Goal: Information Seeking & Learning: Learn about a topic

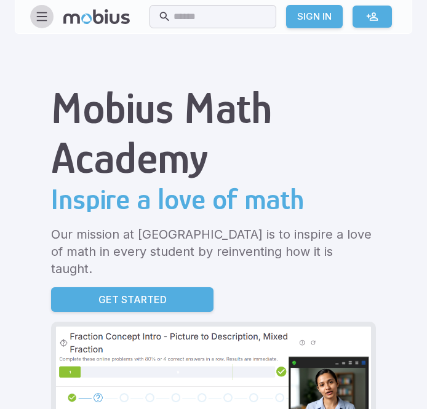
click at [45, 15] on icon "button" at bounding box center [42, 17] width 14 height 14
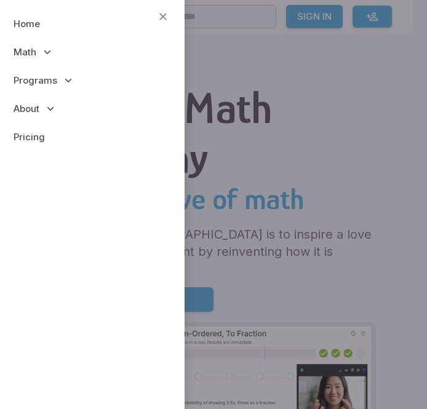
click at [25, 48] on span "Math" at bounding box center [25, 53] width 23 height 14
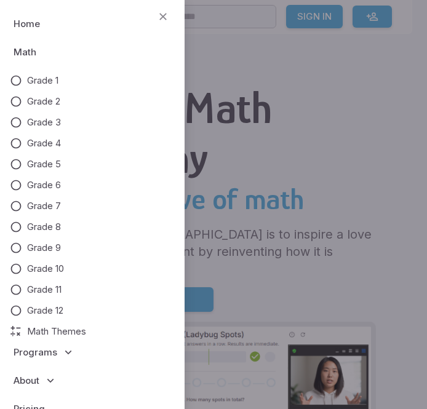
click at [14, 52] on span "Math" at bounding box center [25, 53] width 23 height 14
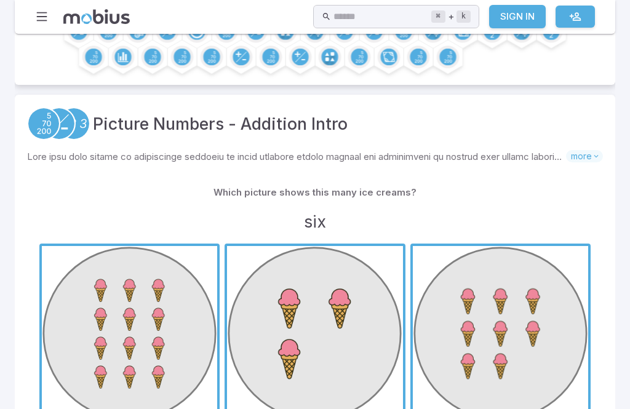
scroll to position [164, 0]
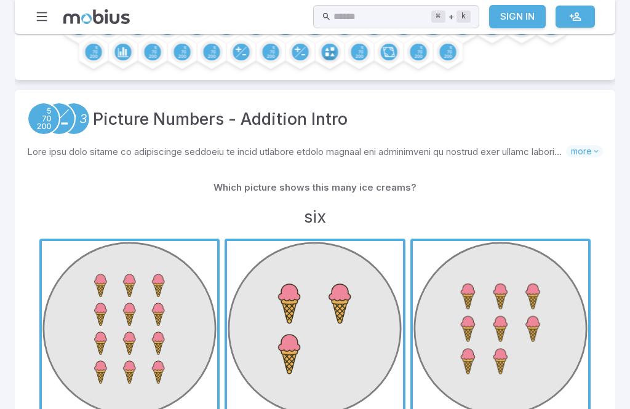
click at [318, 204] on h3 "six" at bounding box center [315, 216] width 22 height 25
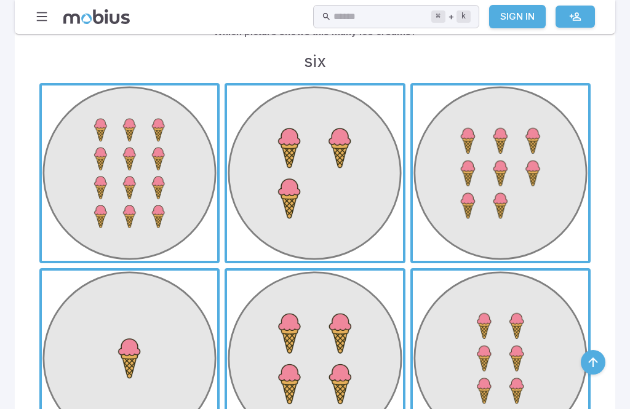
scroll to position [330, 0]
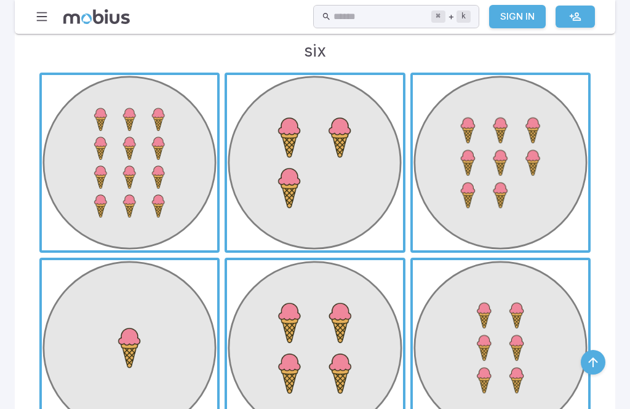
click at [426, 347] on span "button" at bounding box center [500, 347] width 175 height 175
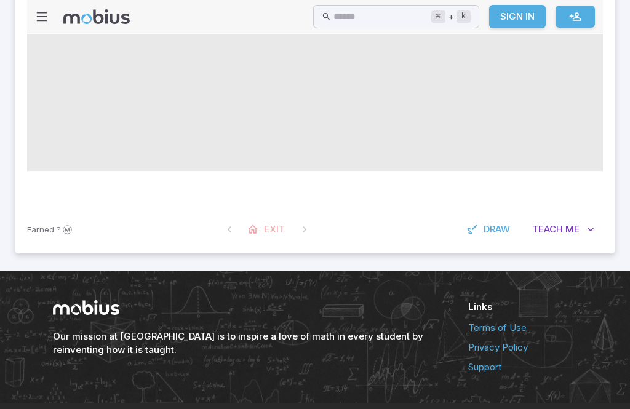
click at [426, 171] on span at bounding box center [315, 78] width 576 height 184
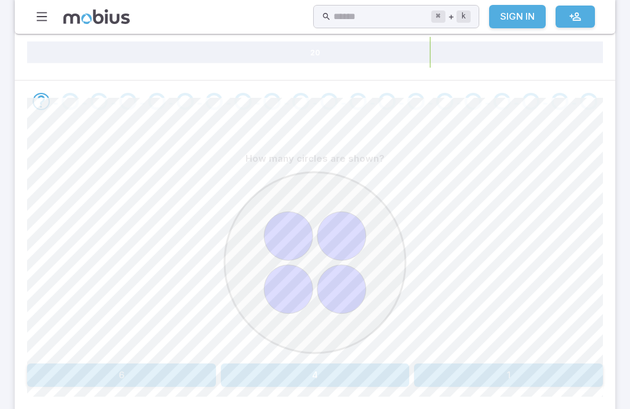
scroll to position [216, 0]
click at [306, 379] on button "4" at bounding box center [315, 374] width 189 height 23
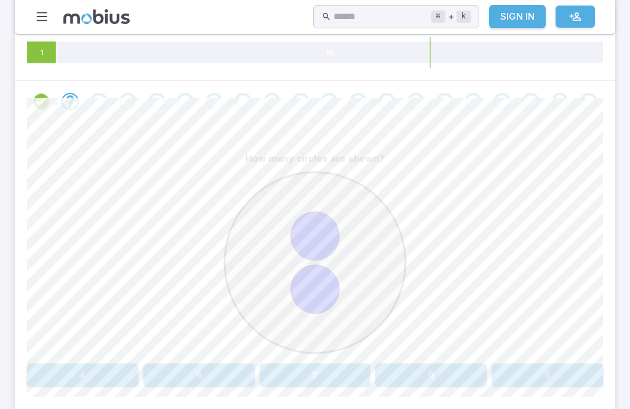
click at [320, 376] on button "2" at bounding box center [315, 374] width 111 height 23
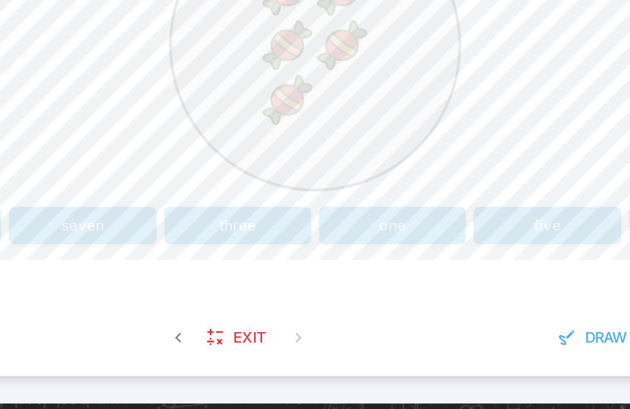
scroll to position [321, 0]
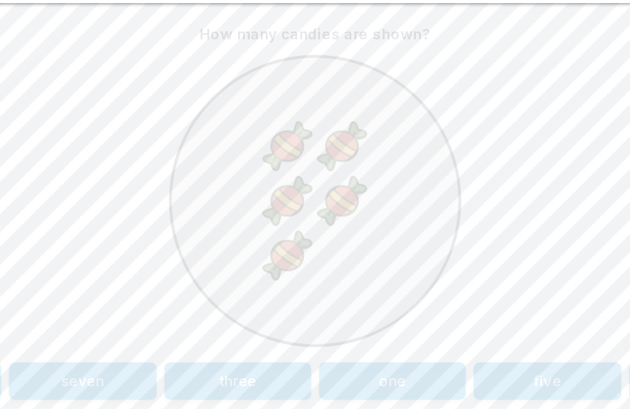
click at [414, 258] on button "five" at bounding box center [460, 269] width 92 height 23
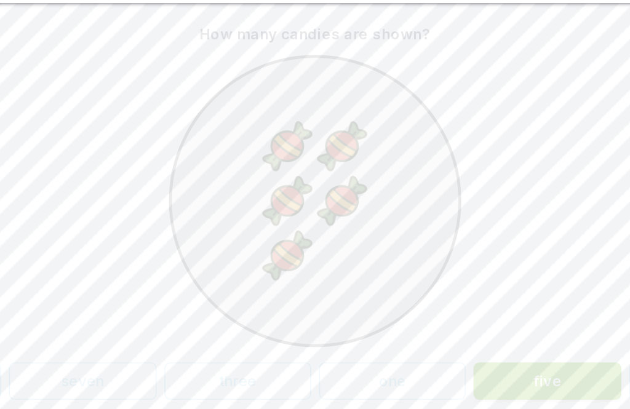
click at [414, 258] on button "five" at bounding box center [460, 269] width 92 height 23
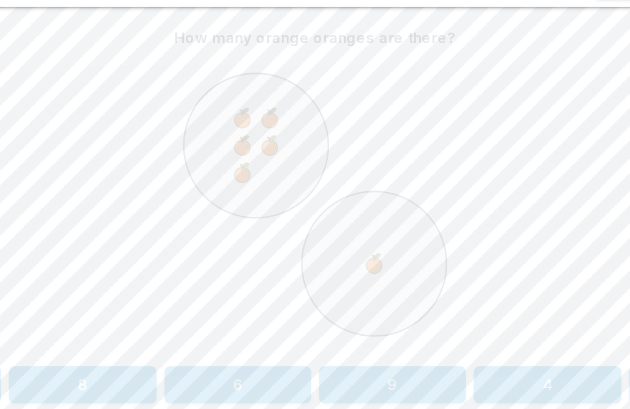
click at [221, 258] on button "6" at bounding box center [267, 269] width 92 height 23
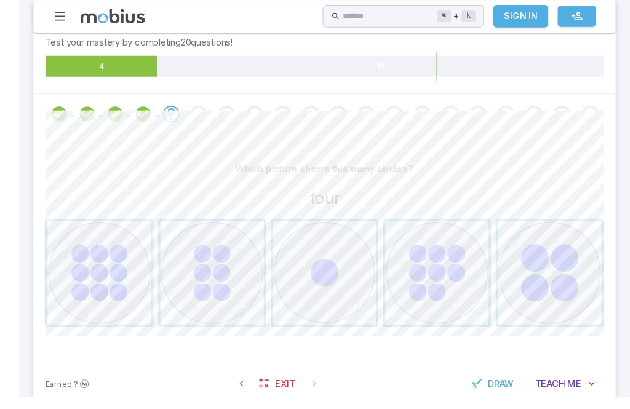
scroll to position [228, 0]
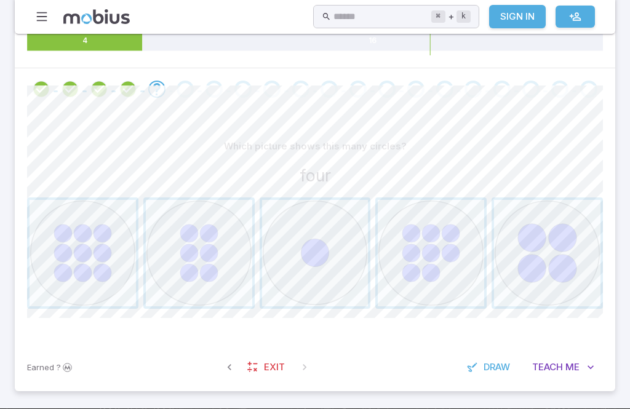
click at [426, 238] on span "button" at bounding box center [547, 253] width 106 height 106
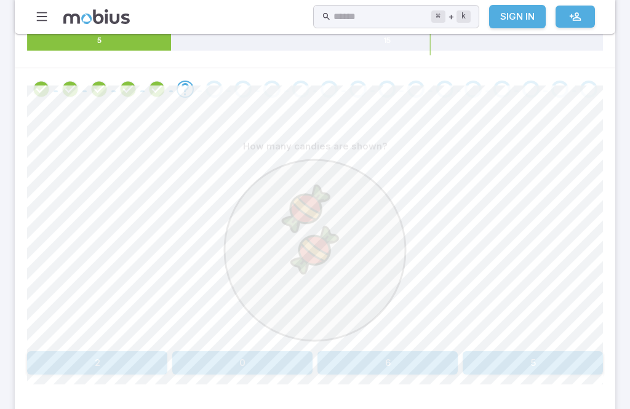
click at [120, 363] on button "2" at bounding box center [97, 362] width 140 height 23
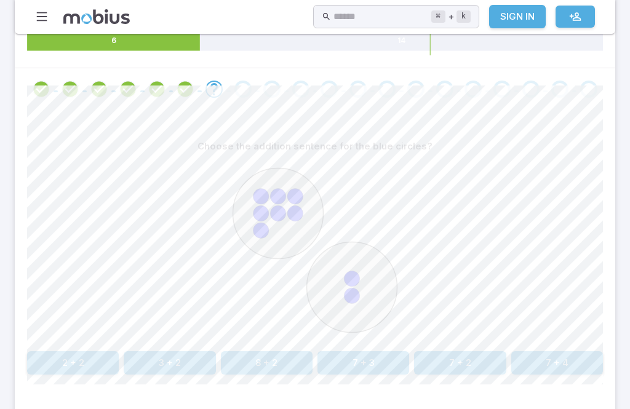
click at [426, 359] on button "7 + 2" at bounding box center [460, 362] width 92 height 23
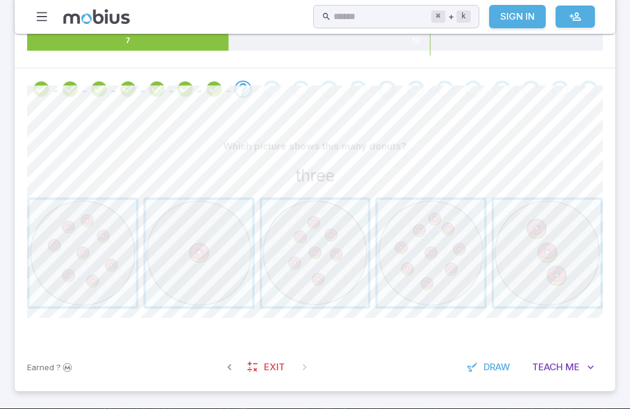
click at [426, 230] on span "button" at bounding box center [547, 253] width 106 height 106
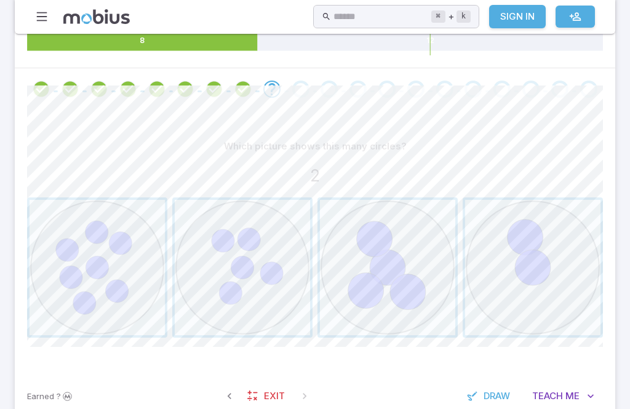
click at [426, 256] on span "button" at bounding box center [532, 267] width 135 height 135
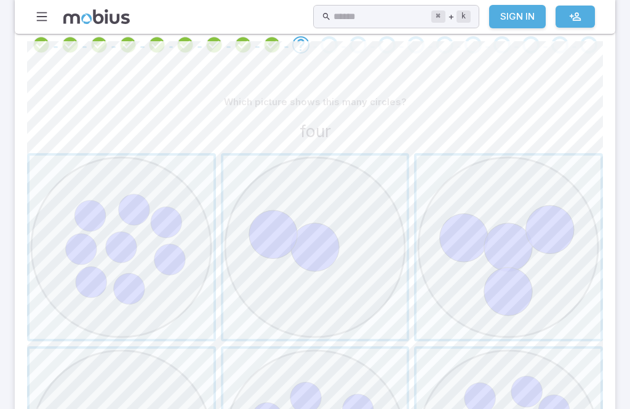
scroll to position [275, 0]
click at [426, 244] on span "button" at bounding box center [508, 245] width 184 height 184
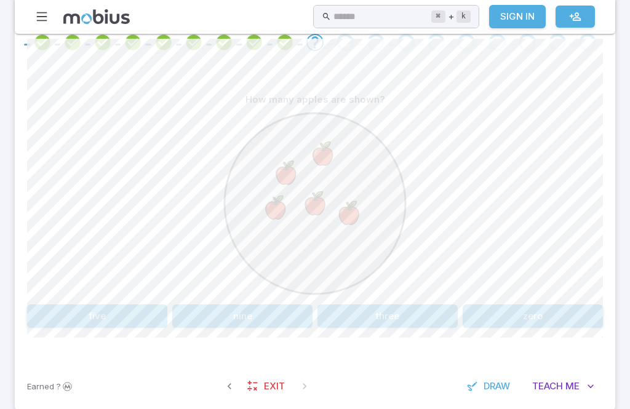
click at [137, 306] on button "five" at bounding box center [97, 315] width 140 height 23
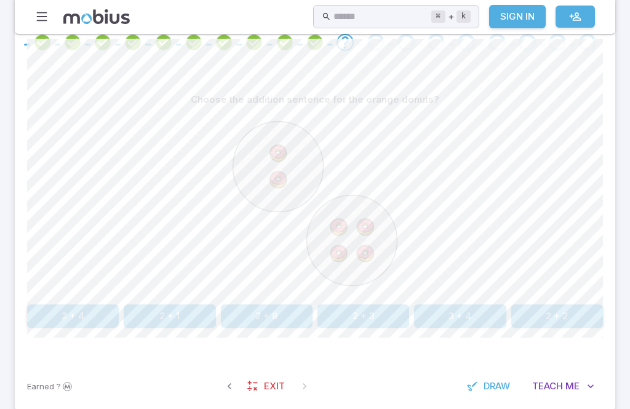
click at [96, 312] on button "2 + 4" at bounding box center [73, 315] width 92 height 23
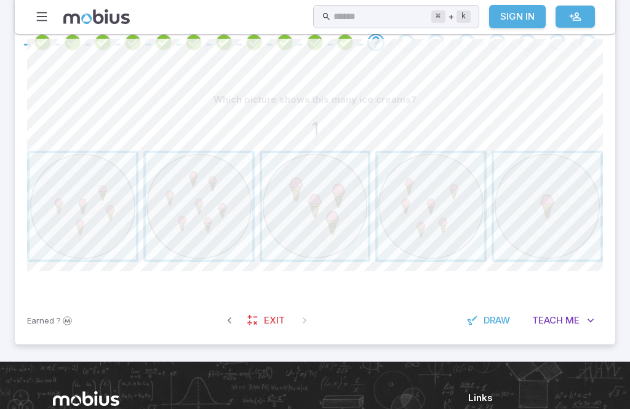
click at [426, 205] on span "button" at bounding box center [547, 206] width 106 height 106
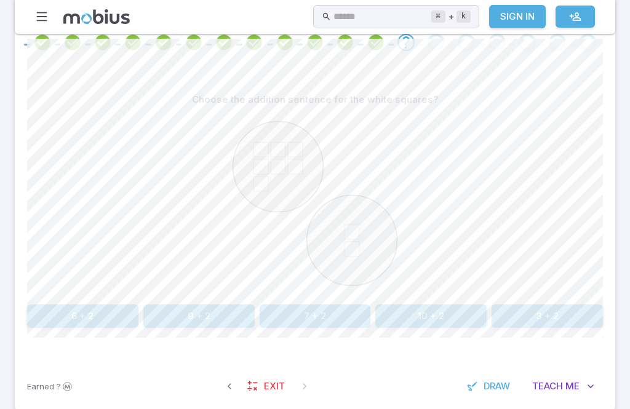
click at [300, 174] on circle at bounding box center [278, 166] width 90 height 90
click at [261, 184] on icon at bounding box center [260, 183] width 15 height 15
click at [282, 172] on icon at bounding box center [278, 166] width 15 height 15
click at [300, 167] on icon at bounding box center [295, 166] width 15 height 15
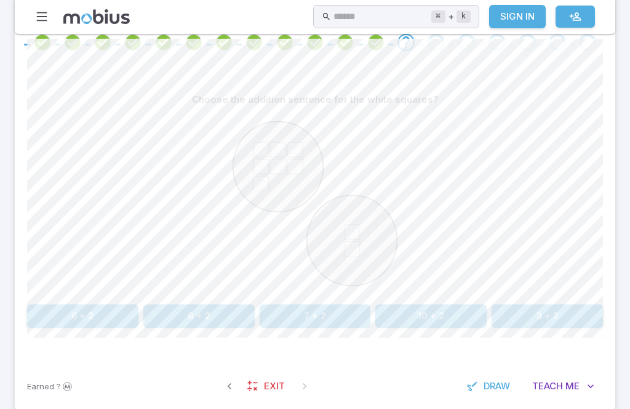
click at [299, 167] on icon at bounding box center [295, 166] width 15 height 15
click at [278, 147] on icon at bounding box center [278, 149] width 15 height 15
click at [343, 217] on circle at bounding box center [352, 240] width 90 height 90
click at [359, 252] on icon at bounding box center [351, 249] width 15 height 15
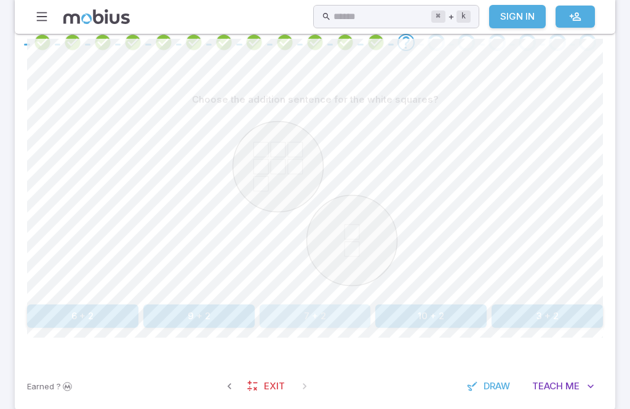
click at [291, 316] on button "7 + 2" at bounding box center [315, 315] width 111 height 23
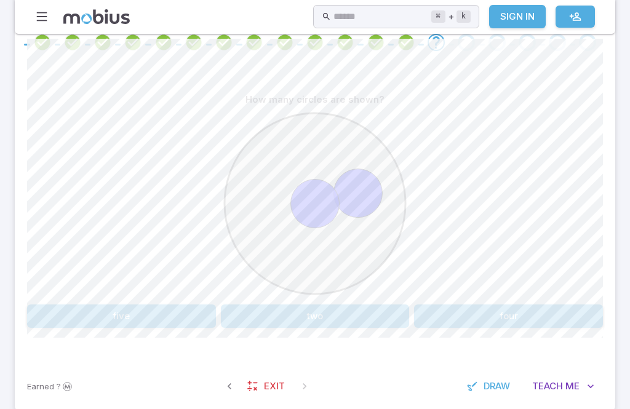
click at [279, 317] on button "two" at bounding box center [315, 315] width 189 height 23
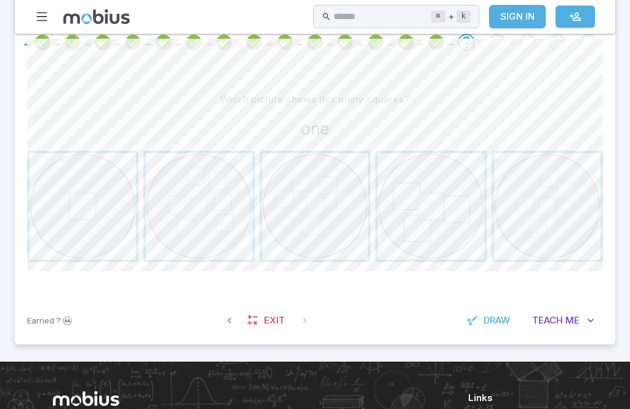
click at [101, 209] on span "button" at bounding box center [83, 206] width 106 height 106
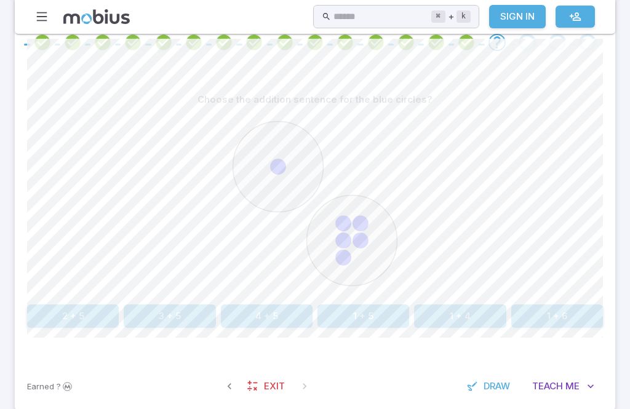
click at [376, 307] on button "1 + 5" at bounding box center [363, 315] width 92 height 23
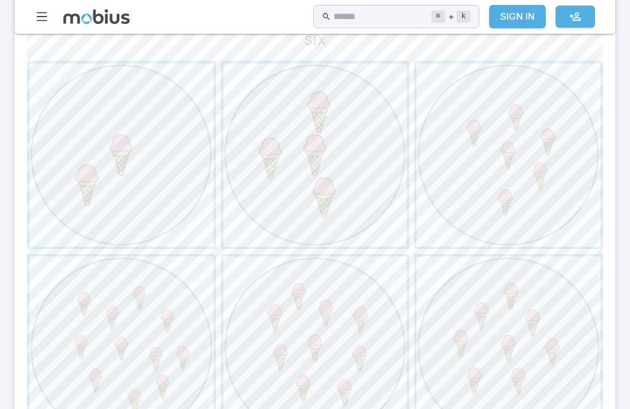
scroll to position [363, 0]
click at [426, 371] on span "button" at bounding box center [508, 350] width 184 height 184
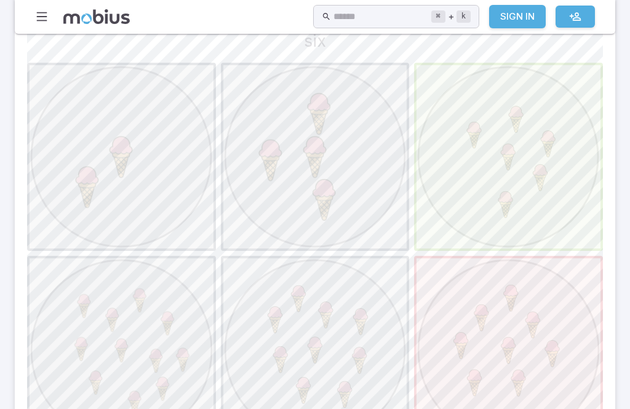
click at [426, 178] on span "button" at bounding box center [508, 157] width 184 height 184
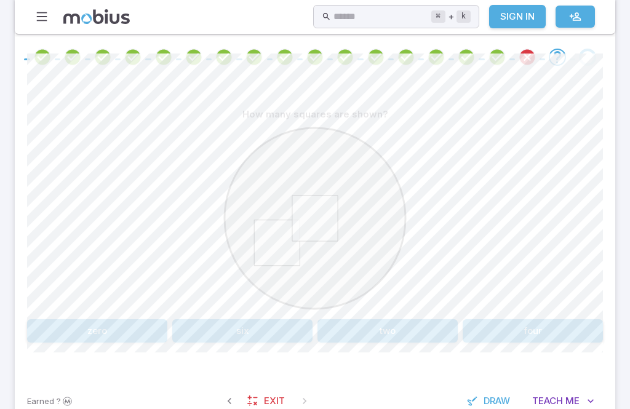
scroll to position [260, 0]
click at [407, 339] on button "two" at bounding box center [387, 331] width 140 height 23
click at [87, 335] on button "5 + 1" at bounding box center [73, 331] width 92 height 23
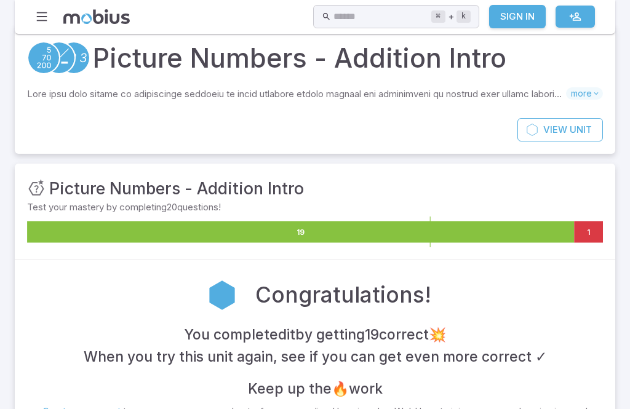
scroll to position [0, 0]
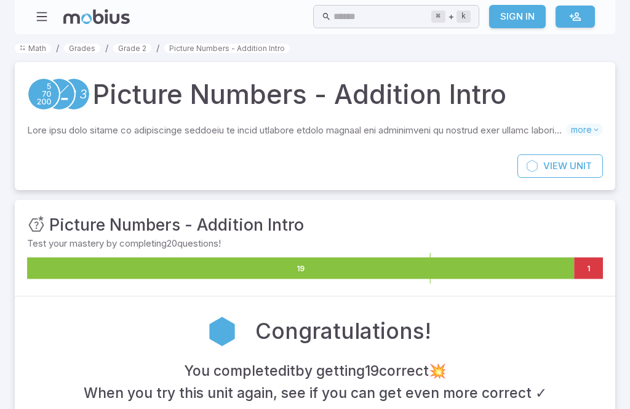
click at [40, 21] on icon "button" at bounding box center [42, 17] width 14 height 14
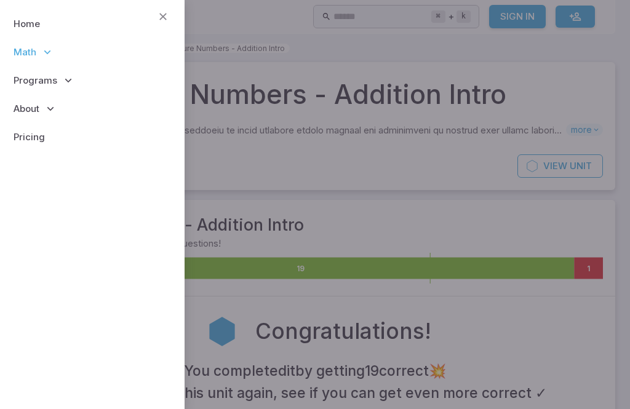
click at [68, 77] on icon at bounding box center [68, 80] width 12 height 12
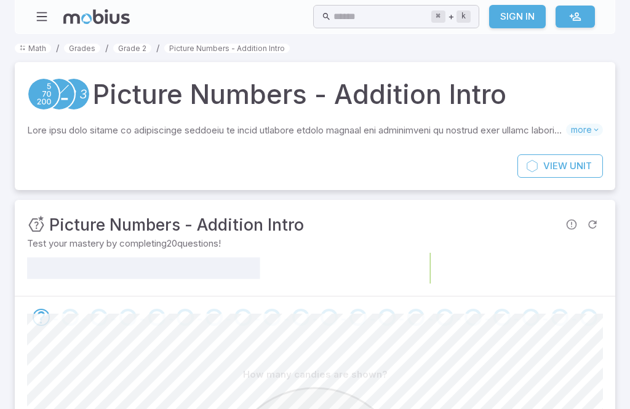
click at [41, 23] on icon "button" at bounding box center [42, 17] width 14 height 14
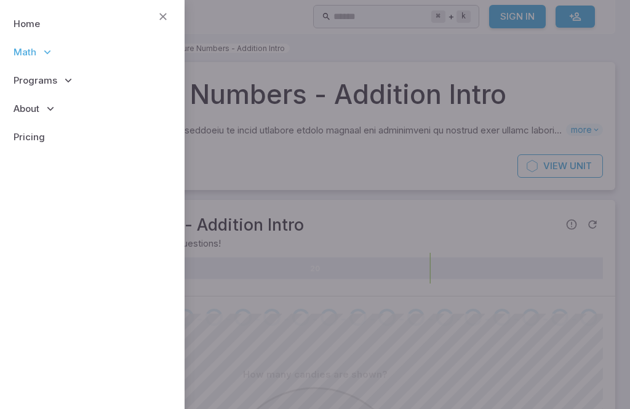
click at [74, 77] on p "Programs" at bounding box center [92, 80] width 165 height 28
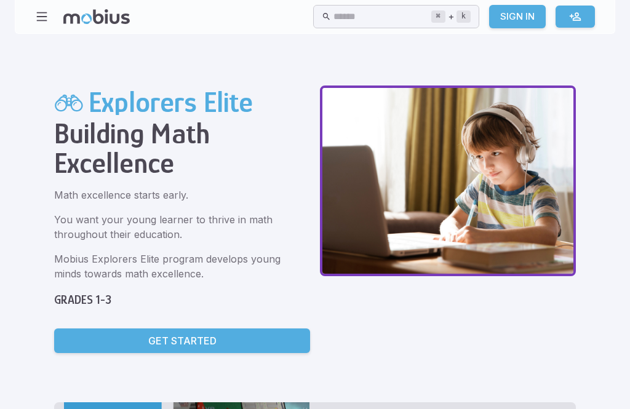
click at [89, 100] on h2 "Explorers Elite" at bounding box center [171, 101] width 164 height 33
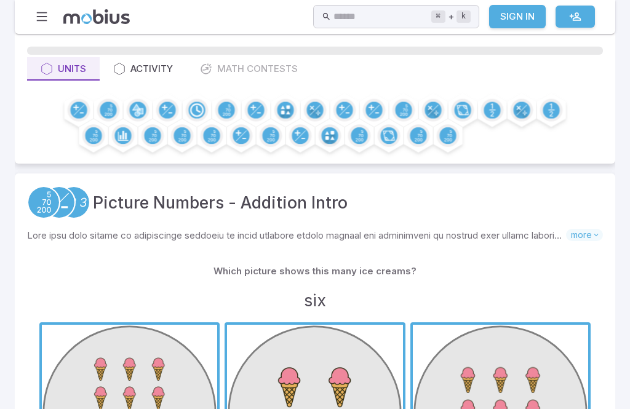
scroll to position [75, 0]
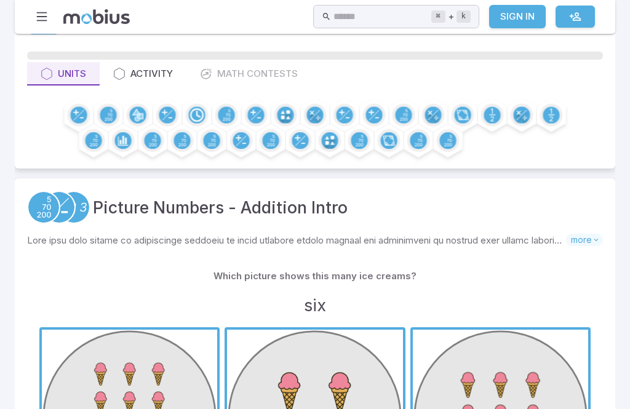
click at [194, 108] on div at bounding box center [315, 128] width 576 height 56
click at [197, 108] on div at bounding box center [315, 128] width 576 height 56
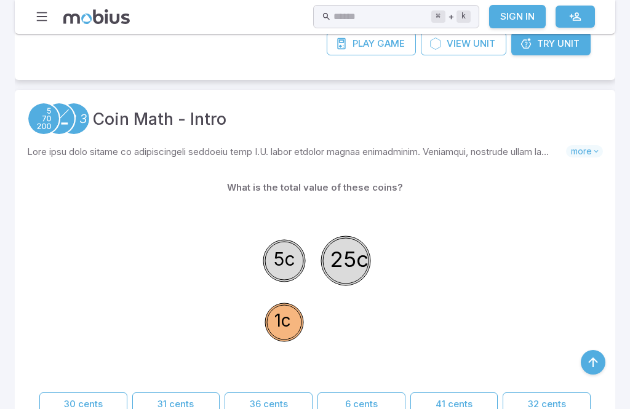
scroll to position [747, 0]
click at [172, 399] on button "31 cents" at bounding box center [176, 405] width 88 height 23
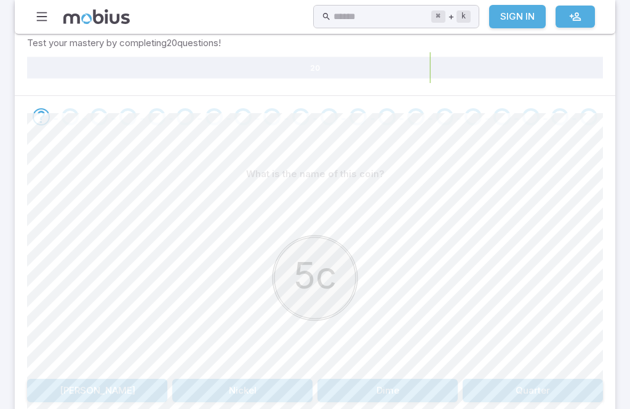
scroll to position [202, 0]
click at [233, 377] on button "Nickel" at bounding box center [242, 388] width 140 height 23
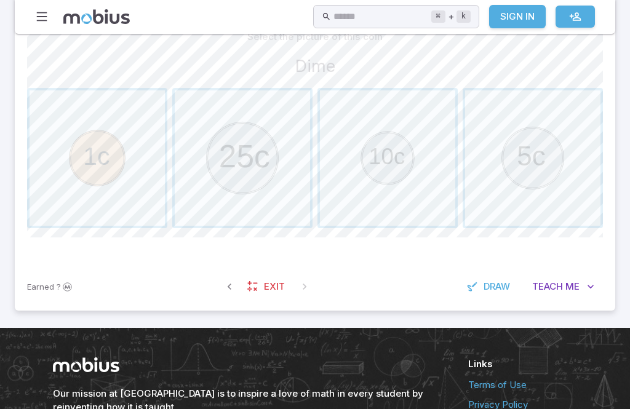
scroll to position [335, 0]
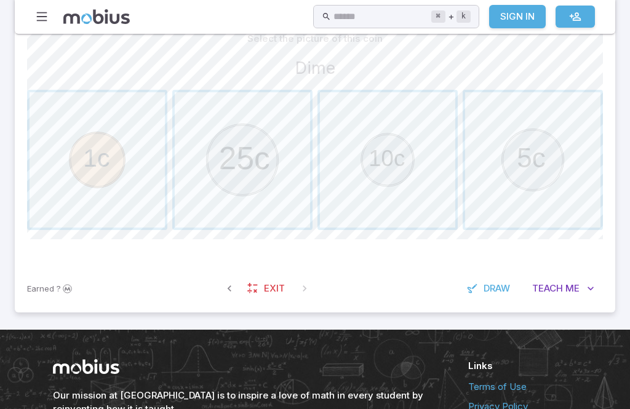
click at [451, 149] on span "button" at bounding box center [387, 160] width 135 height 135
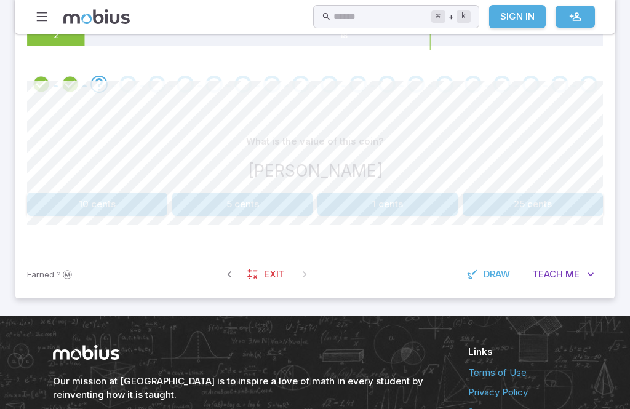
scroll to position [233, 0]
click at [370, 212] on button "1 cents" at bounding box center [387, 203] width 140 height 23
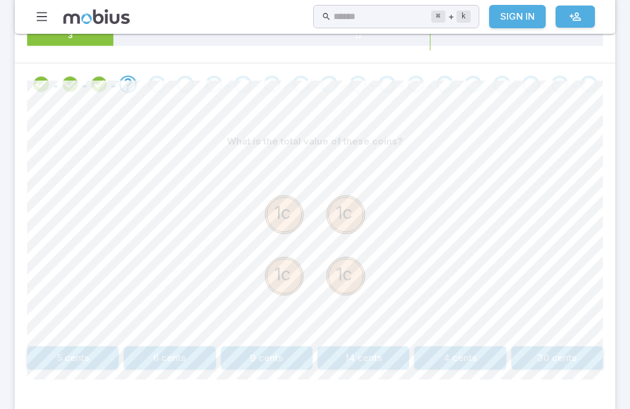
click at [459, 346] on button "4 cents" at bounding box center [460, 357] width 92 height 23
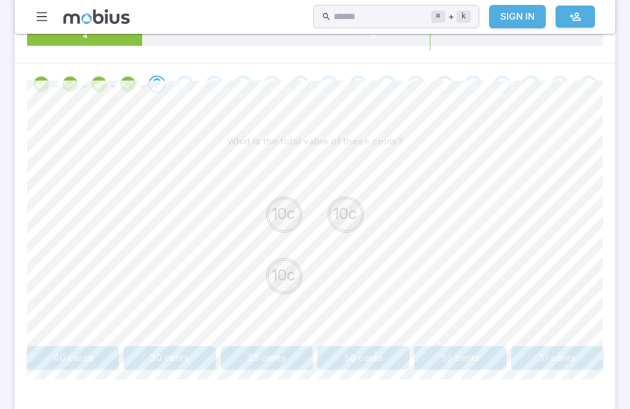
click at [190, 339] on div "10c 10c 10c" at bounding box center [315, 247] width 576 height 188
click at [181, 356] on button "30 cents" at bounding box center [170, 357] width 92 height 23
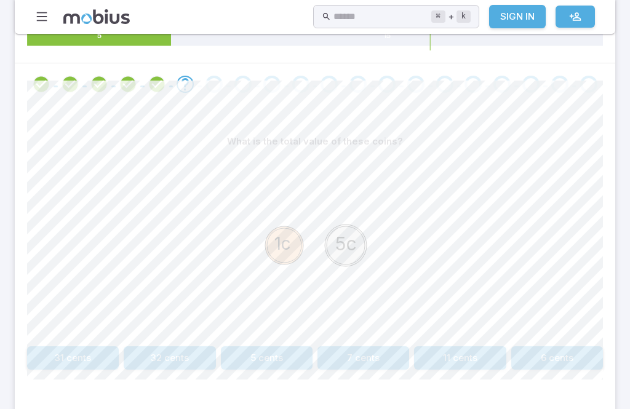
click at [166, 349] on button "32 cents" at bounding box center [170, 357] width 92 height 23
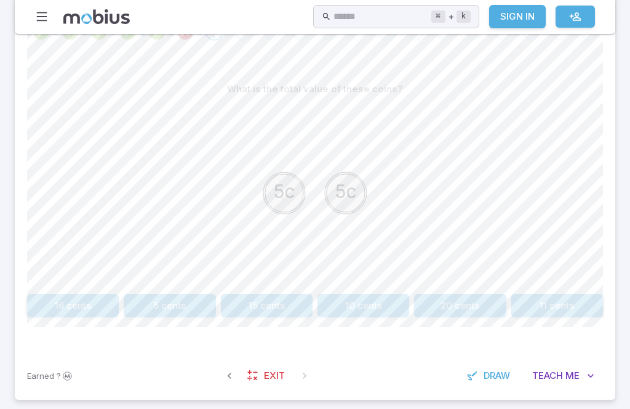
scroll to position [283, 0]
click at [377, 300] on button "10 cents" at bounding box center [363, 307] width 92 height 23
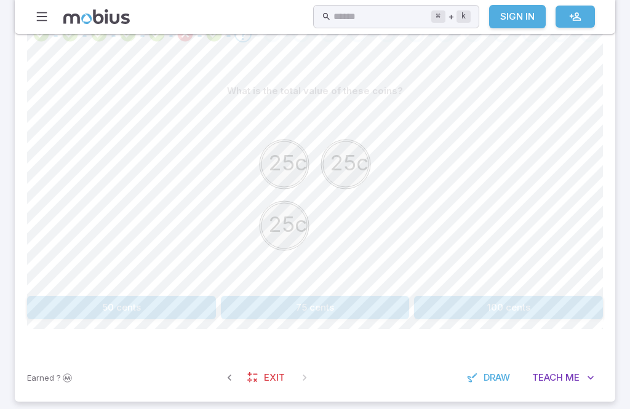
click at [7, 250] on section "Math / Grades / Grade 2 / Coin Math - Intro Coin Math - Intro Skills you will l…" at bounding box center [315, 84] width 630 height 668
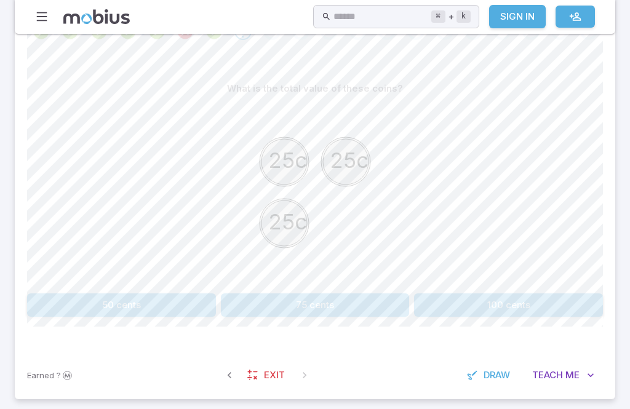
click at [619, 177] on section "Math / Grades / Grade 2 / Coin Math - Intro Coin Math - Intro Skills you will l…" at bounding box center [315, 82] width 630 height 668
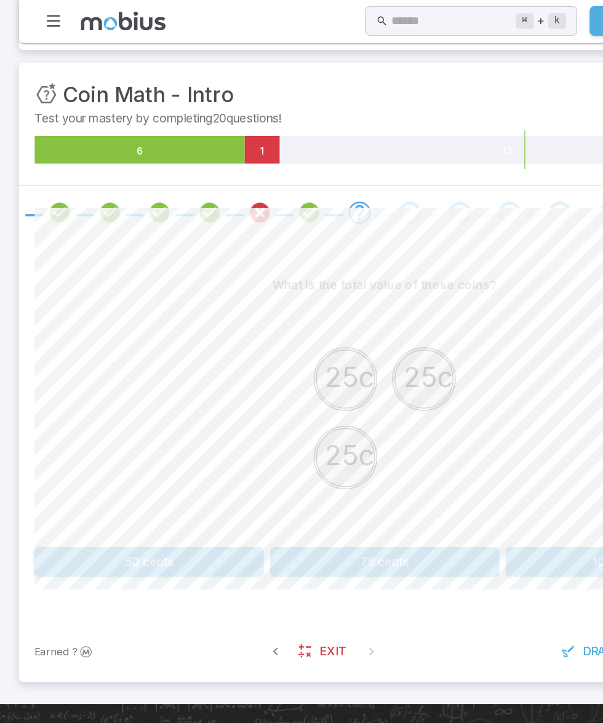
scroll to position [149, 0]
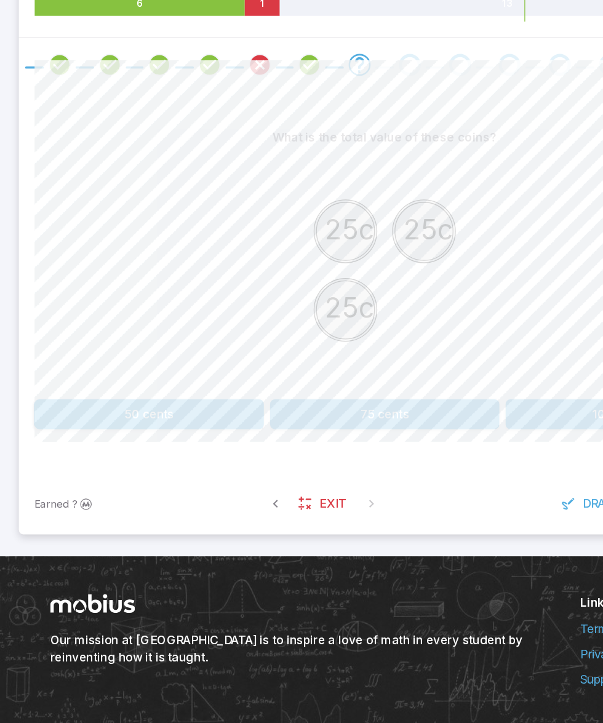
click at [304, 408] on button "75 cents" at bounding box center [302, 441] width 180 height 23
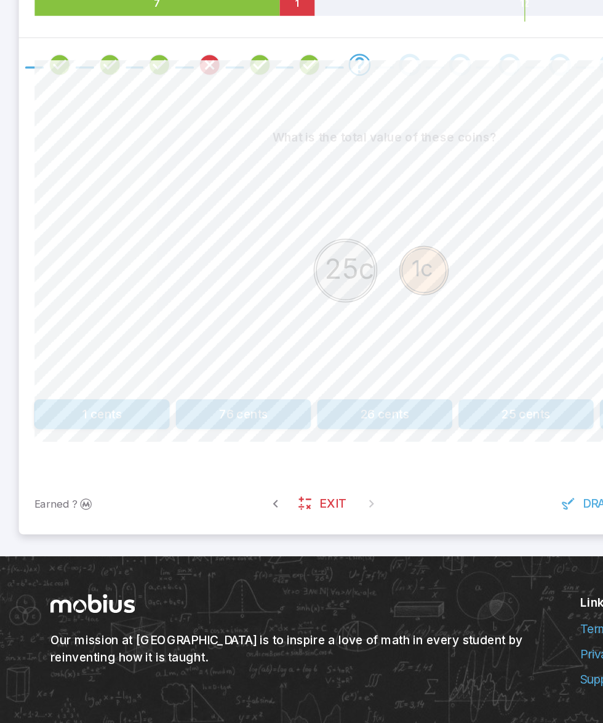
click at [331, 408] on button "26 cents" at bounding box center [301, 441] width 106 height 23
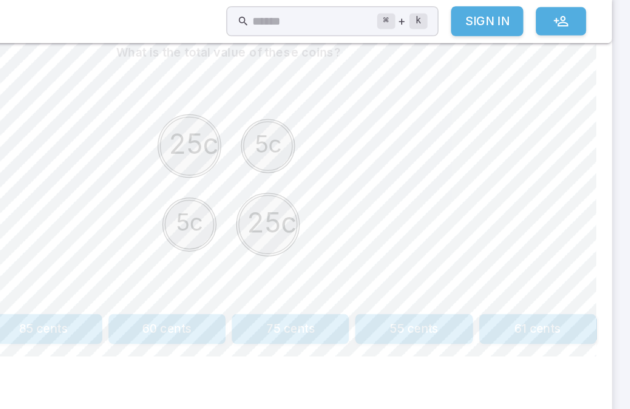
scroll to position [333, 0]
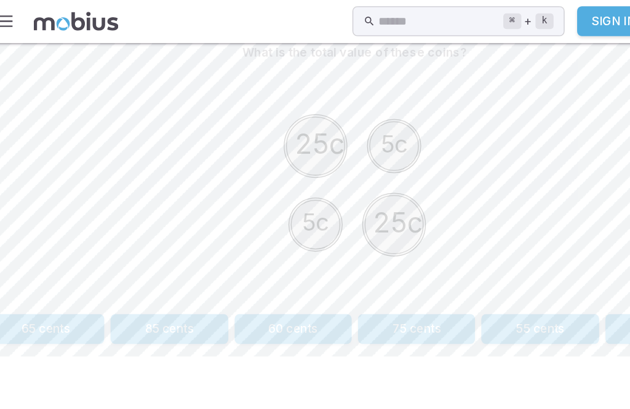
click at [286, 321] on div "Earned ? Exit Draw Teach Me" at bounding box center [315, 328] width 600 height 48
click at [216, 240] on div "What is the total value of these coins? 25c 5c 5c 25c 65 cents 85 cents 60 cent…" at bounding box center [315, 150] width 576 height 240
click at [221, 252] on button "60 cents" at bounding box center [267, 257] width 92 height 23
click at [74, 250] on button "31 cents" at bounding box center [73, 257] width 92 height 23
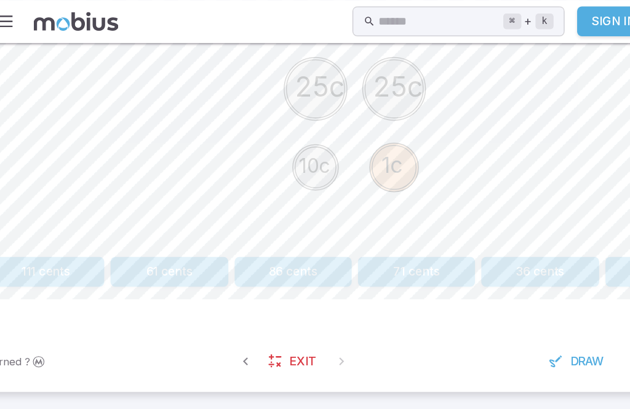
scroll to position [370, 0]
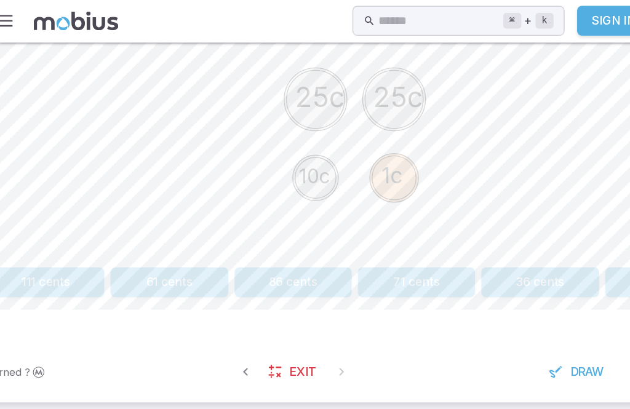
click at [141, 217] on button "61 cents" at bounding box center [170, 221] width 92 height 23
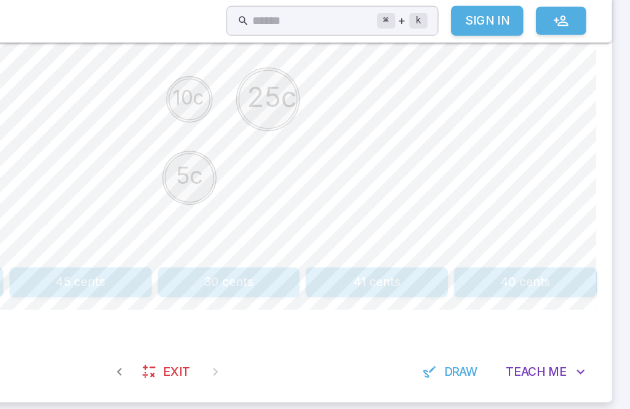
click at [491, 224] on button "40 cents" at bounding box center [546, 221] width 111 height 23
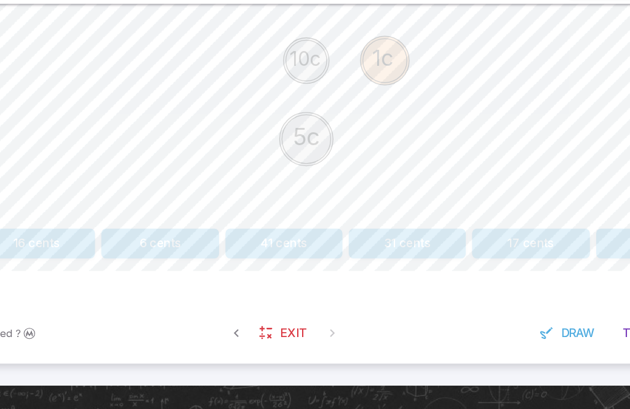
click at [39, 210] on button "16 cents" at bounding box center [73, 221] width 92 height 23
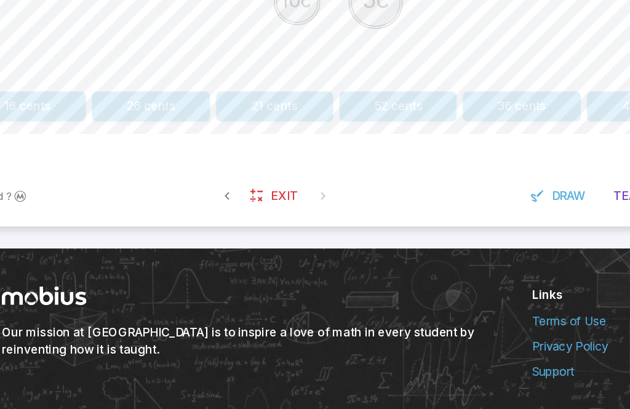
scroll to position [463, 0]
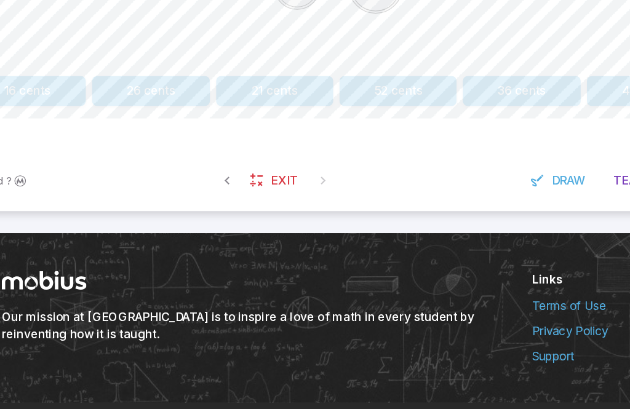
click at [137, 116] on button "26 cents" at bounding box center [170, 127] width 92 height 23
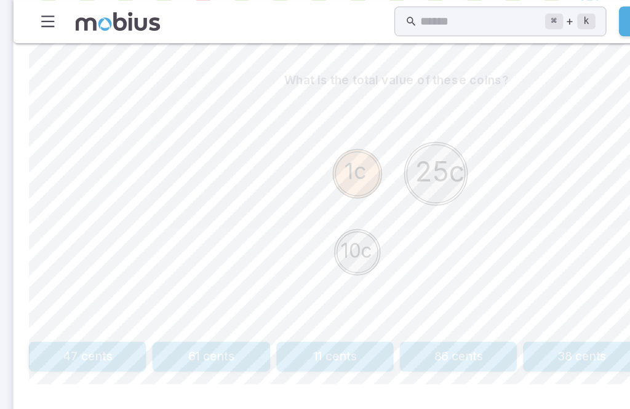
scroll to position [311, 0]
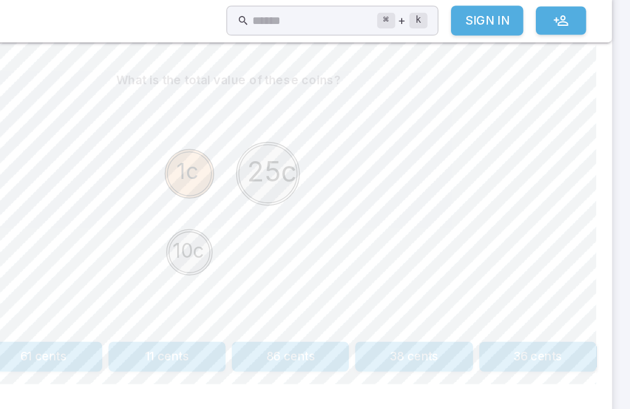
click at [511, 280] on button "36 cents" at bounding box center [557, 279] width 92 height 23
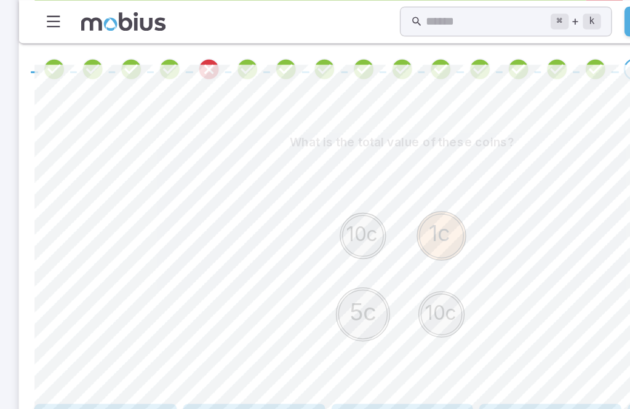
scroll to position [263, 0]
click at [81, 336] on button "26 cents" at bounding box center [82, 328] width 111 height 23
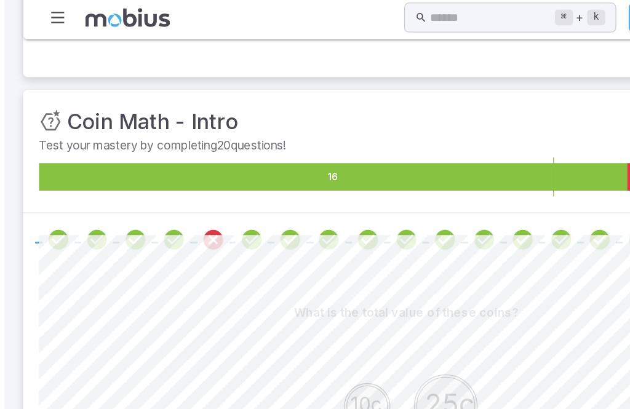
scroll to position [108, 0]
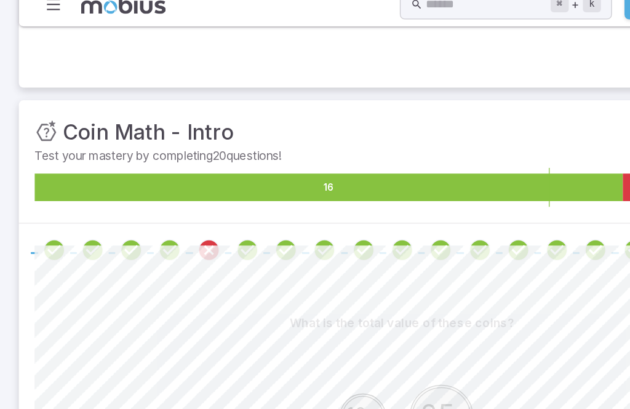
click at [162, 200] on icon "Review your answer" at bounding box center [163, 209] width 18 height 18
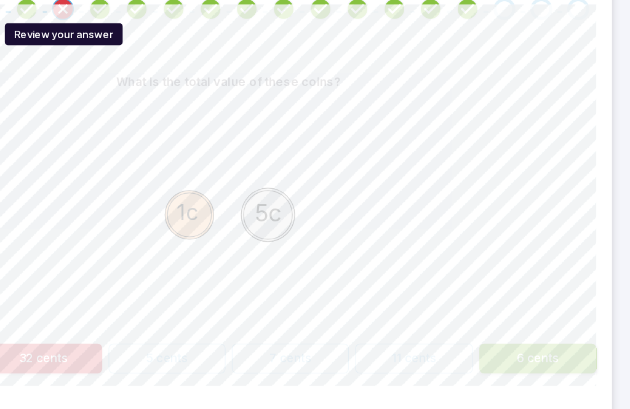
scroll to position [253, 0]
click at [511, 327] on button "6 cents" at bounding box center [557, 338] width 92 height 23
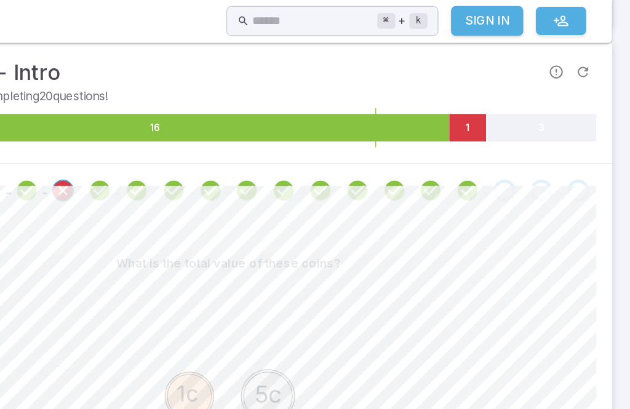
scroll to position [162, 0]
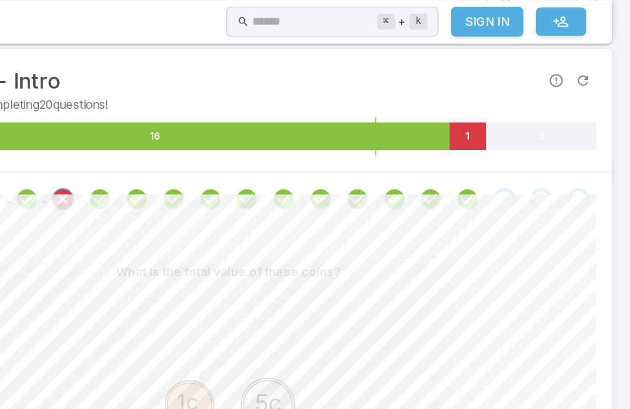
click at [522, 147] on div "Go to the next question" at bounding box center [530, 155] width 17 height 17
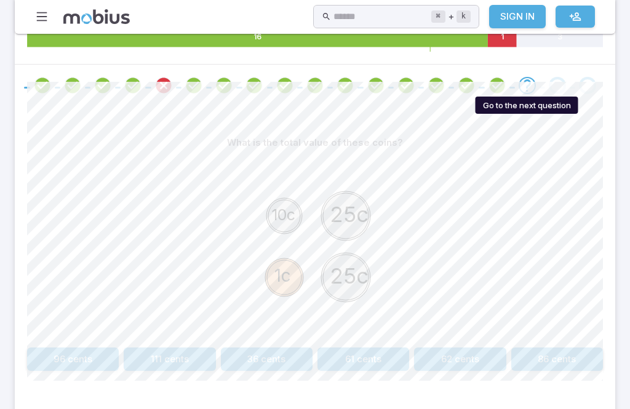
scroll to position [232, 0]
click at [389, 358] on button "61 cents" at bounding box center [363, 358] width 92 height 23
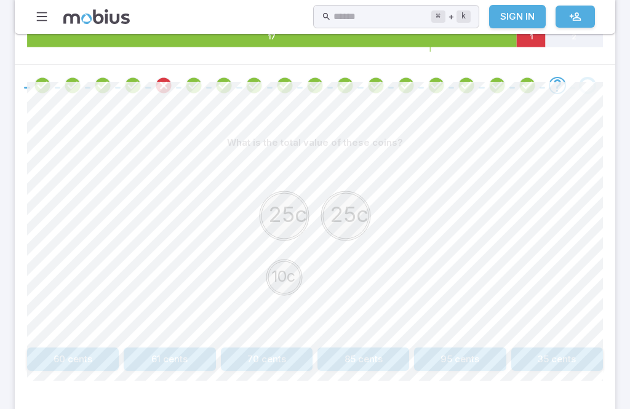
click at [162, 76] on icon "Review your answer" at bounding box center [163, 85] width 18 height 18
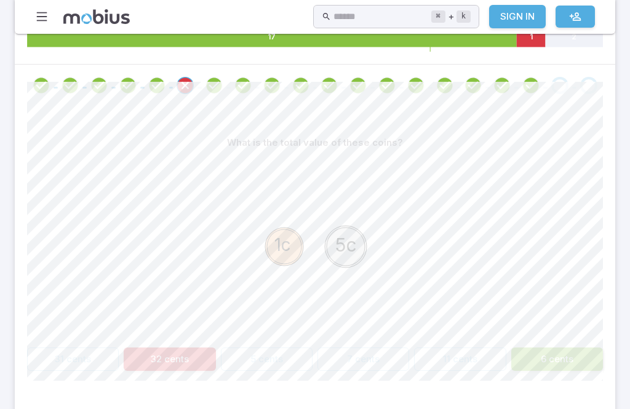
click at [534, 357] on button "6 cents" at bounding box center [557, 358] width 92 height 23
click at [556, 349] on button "6 cents" at bounding box center [557, 358] width 92 height 23
click at [556, 348] on button "6 cents" at bounding box center [557, 358] width 92 height 23
click at [571, 362] on button "6 cents" at bounding box center [557, 358] width 92 height 23
click at [570, 362] on button "6 cents" at bounding box center [557, 358] width 92 height 23
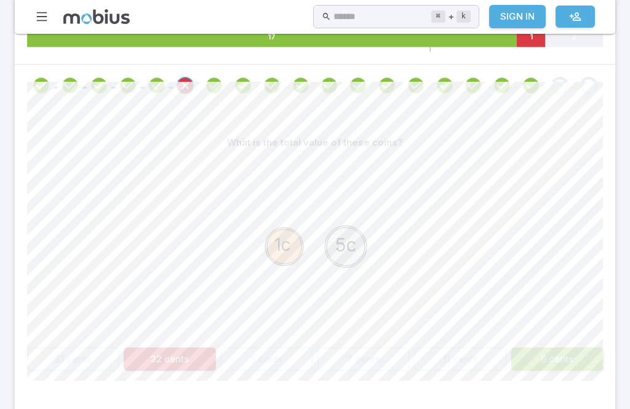
click at [576, 360] on button "6 cents" at bounding box center [557, 358] width 92 height 23
click at [568, 354] on button "6 cents" at bounding box center [557, 358] width 92 height 23
click at [154, 353] on button "32 cents" at bounding box center [170, 358] width 92 height 23
click at [561, 379] on div "What is the total value of these coins? 1c 5c 31 cents 32 cents 5 cents 7 cents…" at bounding box center [315, 255] width 576 height 299
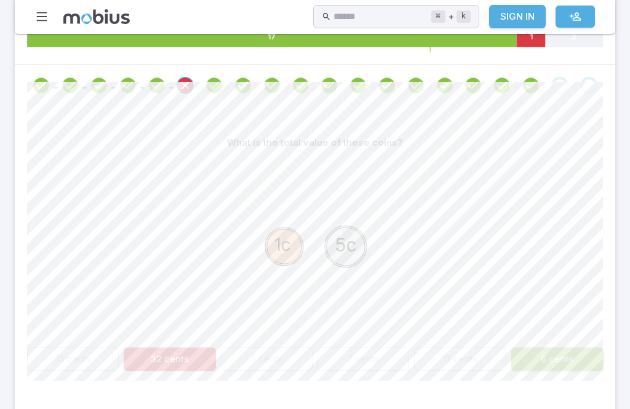
click at [561, 379] on div "What is the total value of these coins? 1c 5c 31 cents 32 cents 5 cents 7 cents…" at bounding box center [315, 255] width 576 height 299
click at [566, 349] on button "6 cents" at bounding box center [557, 358] width 92 height 23
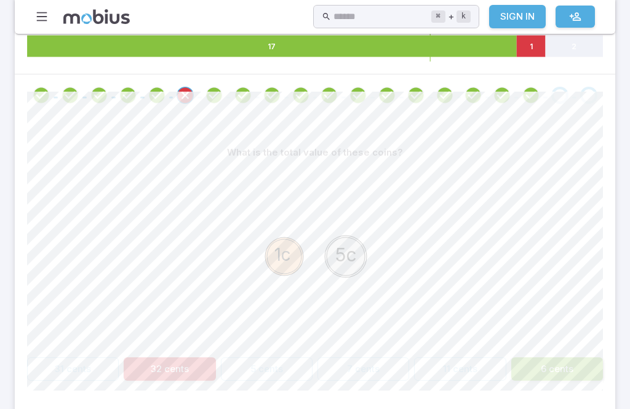
scroll to position [222, 0]
click at [555, 91] on div "Go to the next question" at bounding box center [559, 95] width 17 height 17
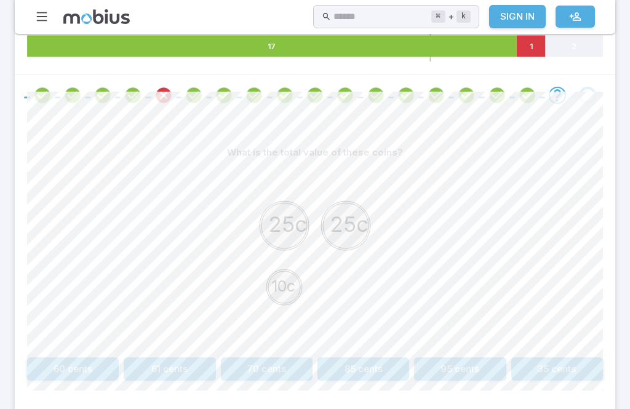
click at [66, 365] on button "60 cents" at bounding box center [73, 368] width 92 height 23
click at [91, 370] on button "31 cents" at bounding box center [73, 368] width 92 height 23
